Goal: Participate in discussion: Engage in conversation with other users on a specific topic

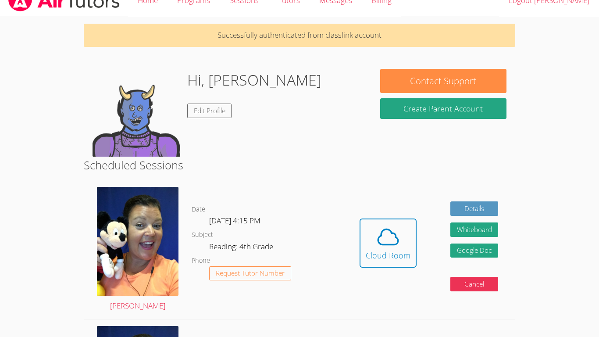
scroll to position [17, 0]
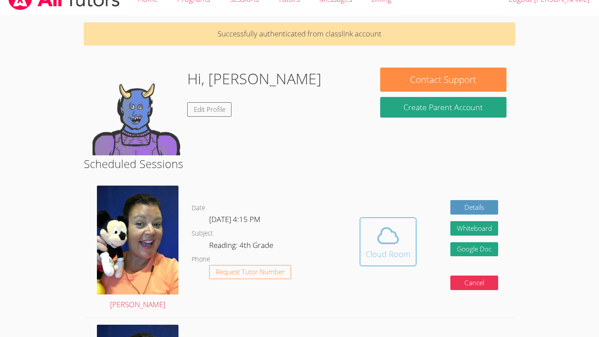
click at [372, 241] on span at bounding box center [388, 235] width 45 height 25
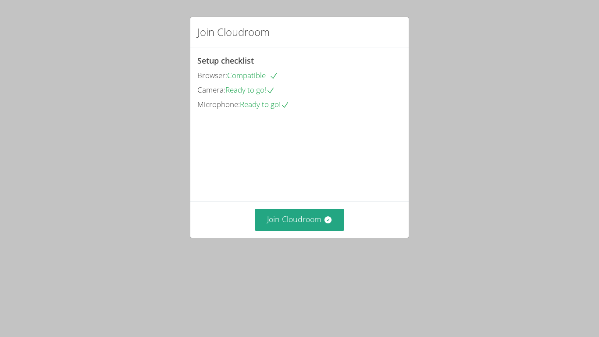
click at [288, 237] on div "Join Cloudroom" at bounding box center [299, 219] width 218 height 36
click at [287, 230] on button "Join Cloudroom" at bounding box center [300, 219] width 90 height 21
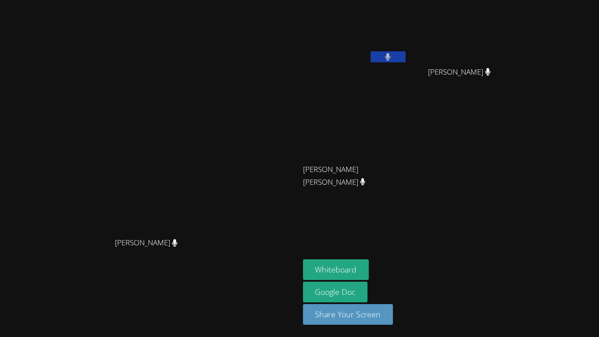
click at [405, 54] on button at bounding box center [387, 56] width 35 height 11
click at [405, 58] on button at bounding box center [387, 56] width 35 height 11
click at [365, 318] on button "Share Your Screen" at bounding box center [348, 314] width 90 height 21
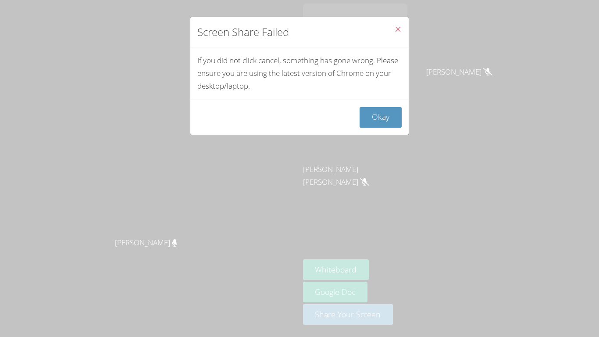
click at [399, 29] on icon "Close" at bounding box center [397, 28] width 7 height 7
click at [398, 28] on icon "Close" at bounding box center [397, 28] width 7 height 7
click at [509, 209] on div "Screen Share Failed If you did not click cancel, something has gone wrong. Plea…" at bounding box center [299, 168] width 599 height 337
click at [397, 28] on icon "Close" at bounding box center [397, 28] width 7 height 7
click at [378, 112] on button "Okay" at bounding box center [380, 117] width 42 height 21
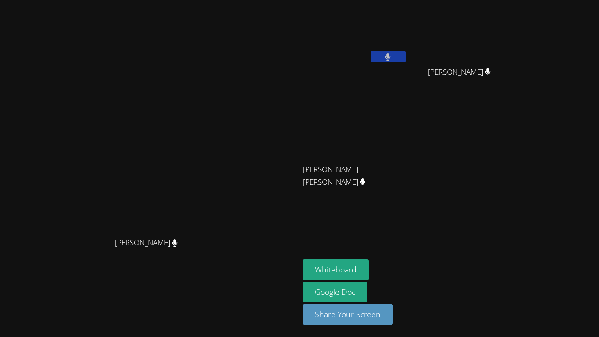
click at [179, 187] on video at bounding box center [150, 151] width 132 height 164
click at [515, 326] on div "Whiteboard Google Doc Share Your Screen" at bounding box center [409, 295] width 212 height 72
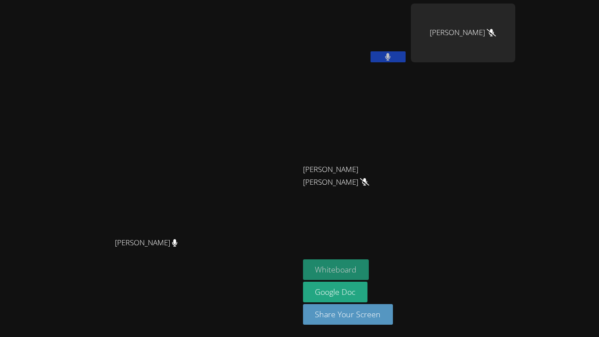
click at [369, 275] on button "Whiteboard" at bounding box center [336, 269] width 66 height 21
click at [369, 267] on button "Whiteboard" at bounding box center [336, 269] width 66 height 21
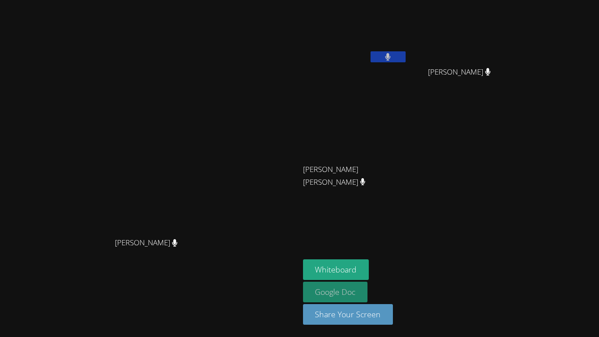
click at [368, 283] on link "Google Doc" at bounding box center [335, 291] width 65 height 21
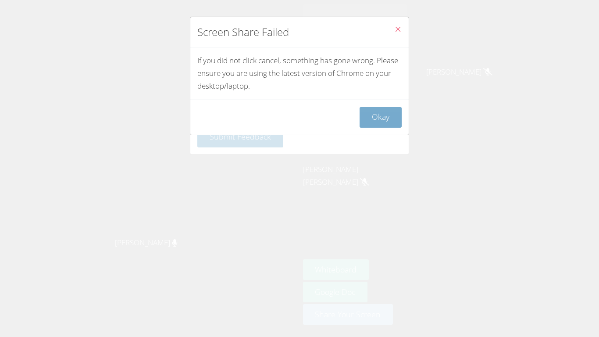
click at [393, 117] on button "Okay" at bounding box center [380, 117] width 42 height 21
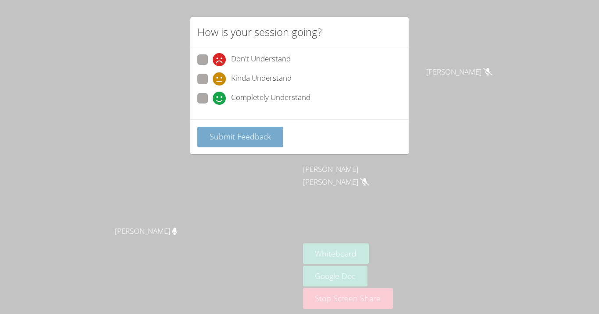
click at [245, 140] on span "Submit Feedback" at bounding box center [240, 136] width 61 height 11
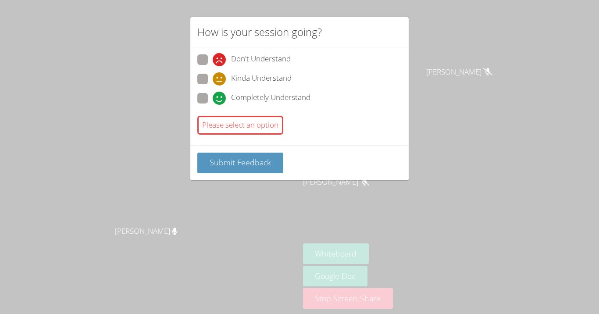
click at [312, 160] on div "Submit Feedback" at bounding box center [299, 163] width 204 height 21
click at [230, 169] on button "Submit Feedback" at bounding box center [240, 163] width 86 height 21
click at [217, 92] on icon at bounding box center [219, 98] width 13 height 13
click at [217, 93] on input "Completely Understand" at bounding box center [216, 96] width 7 height 7
radio input "true"
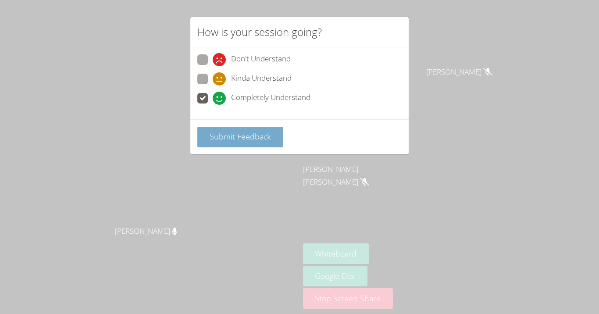
click at [212, 142] on button "Submit Feedback" at bounding box center [240, 137] width 86 height 21
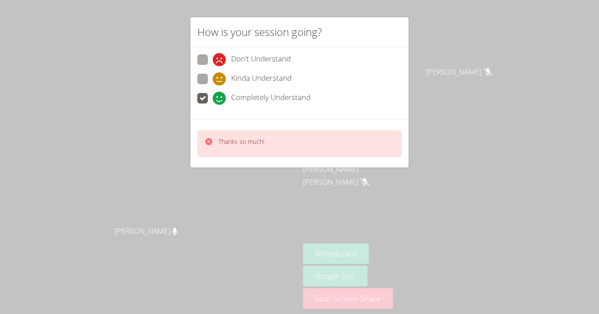
click at [226, 75] on div "Kinda Understand" at bounding box center [252, 78] width 79 height 13
click at [220, 75] on input "Kinda Understand" at bounding box center [216, 77] width 7 height 7
radio input "true"
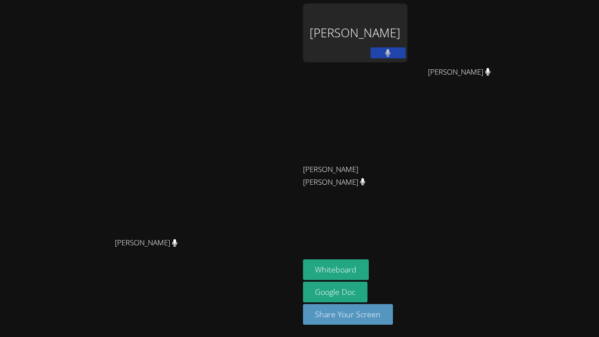
click at [299, 207] on main "Peggy Koutas Peggy Koutas" at bounding box center [149, 168] width 299 height 337
click at [377, 15] on div "Justin Lainez" at bounding box center [355, 33] width 104 height 59
click at [377, 310] on button "Share Your Screen" at bounding box center [348, 314] width 90 height 21
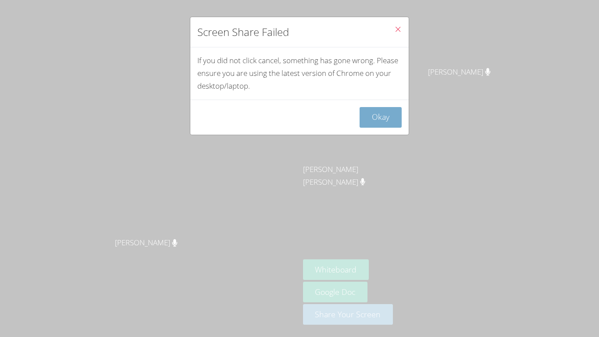
click at [376, 107] on button "Okay" at bounding box center [380, 117] width 42 height 21
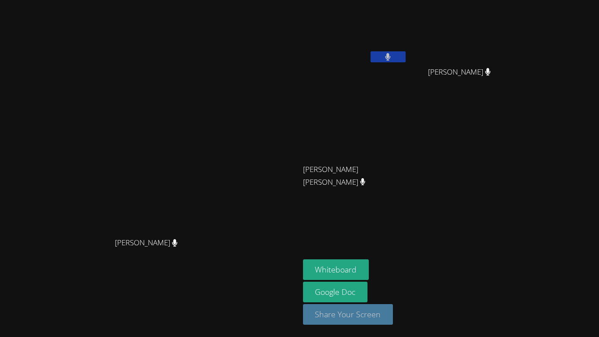
click at [364, 317] on button "Share Your Screen" at bounding box center [348, 314] width 90 height 21
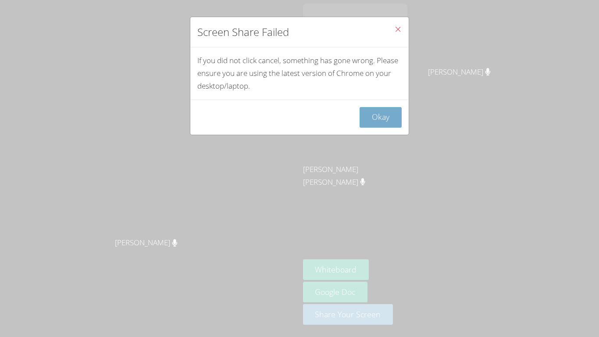
click at [389, 119] on button "Okay" at bounding box center [380, 117] width 42 height 21
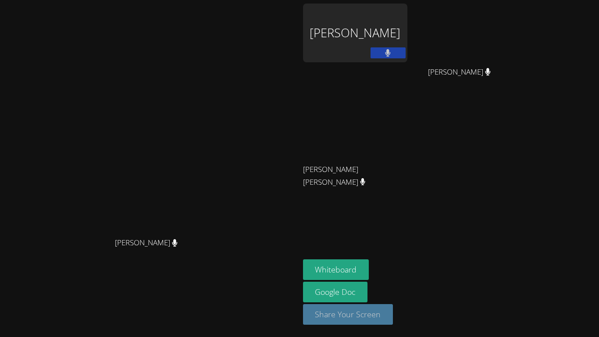
click at [366, 309] on button "Share Your Screen" at bounding box center [348, 314] width 90 height 21
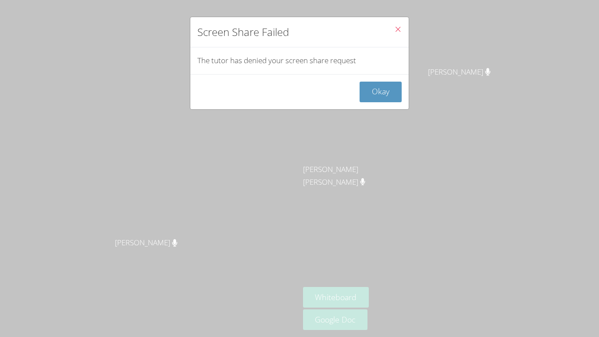
click at [397, 28] on icon "Close" at bounding box center [397, 28] width 7 height 7
click at [389, 87] on button "Okay" at bounding box center [380, 92] width 42 height 21
